Goal: Information Seeking & Learning: Learn about a topic

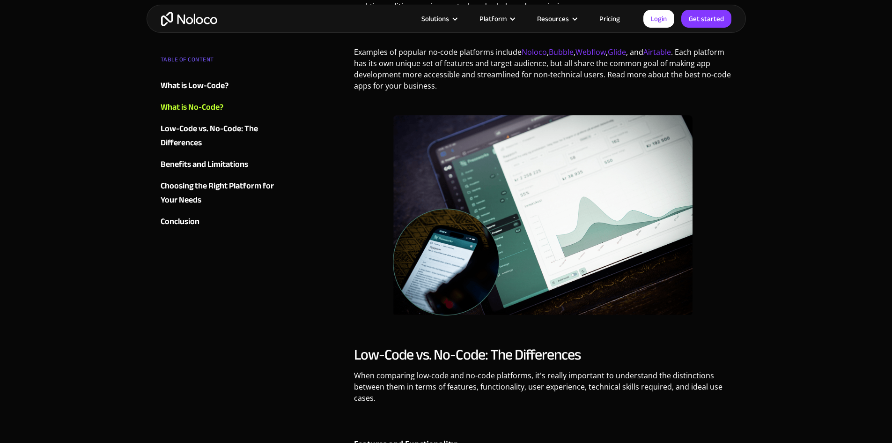
scroll to position [2014, 0]
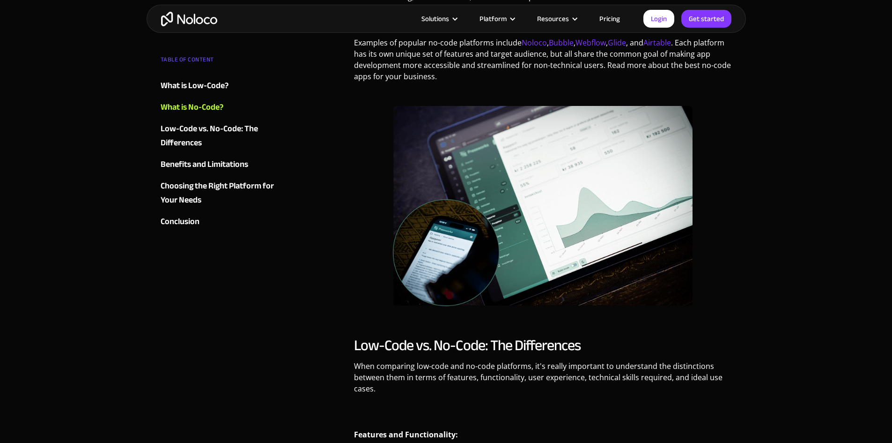
click at [620, 18] on link "Pricing" at bounding box center [610, 19] width 44 height 12
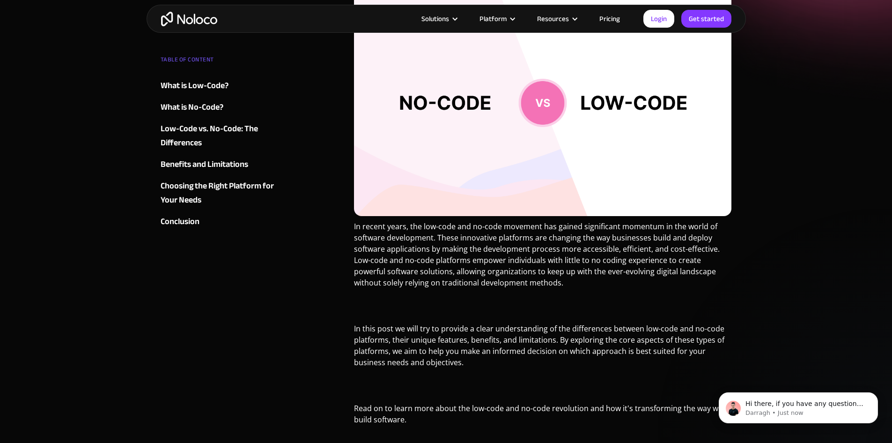
scroll to position [38, 0]
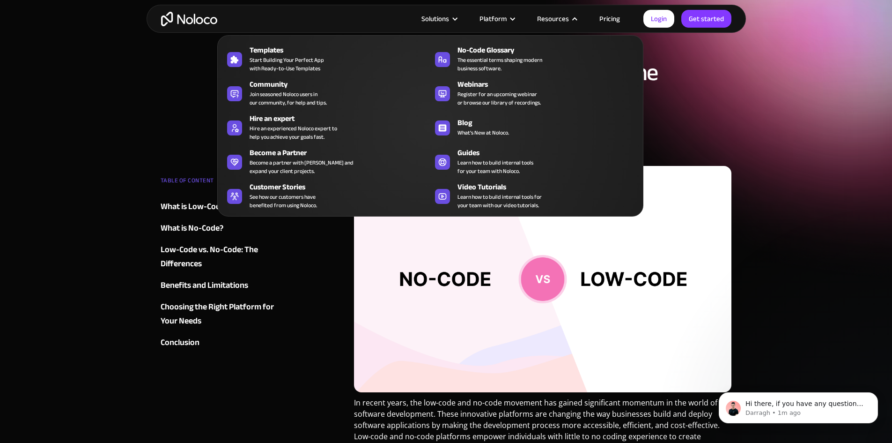
click at [605, 21] on link "Pricing" at bounding box center [610, 19] width 44 height 12
